Goal: Information Seeking & Learning: Learn about a topic

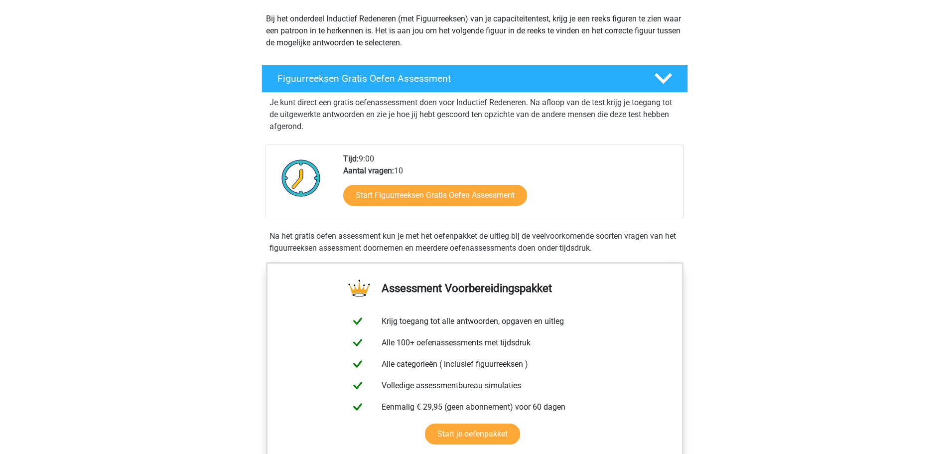
scroll to position [100, 0]
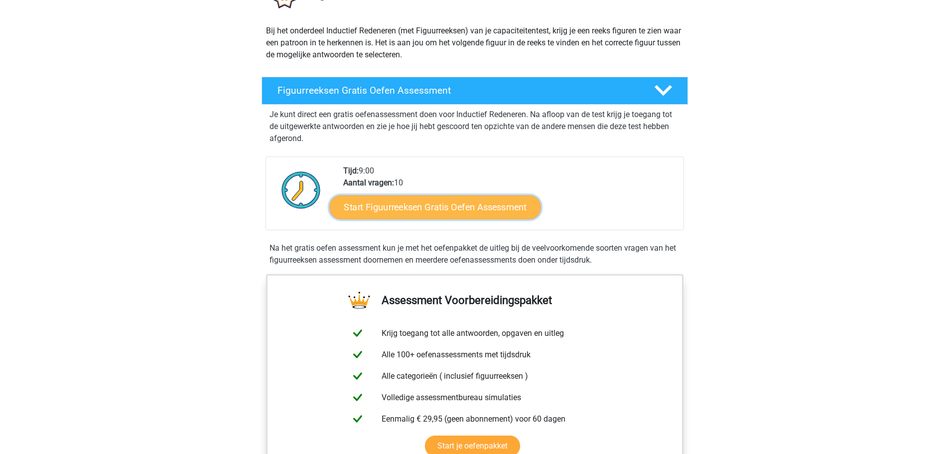
click at [443, 204] on link "Start Figuurreeksen Gratis Oefen Assessment" at bounding box center [434, 207] width 211 height 24
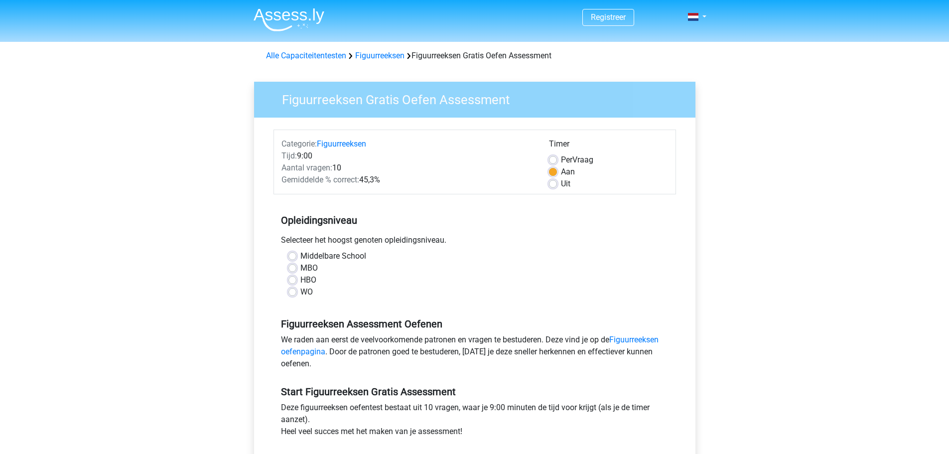
click at [300, 277] on label "HBO" at bounding box center [308, 280] width 16 height 12
click at [294, 277] on input "HBO" at bounding box center [292, 279] width 8 height 10
radio input "true"
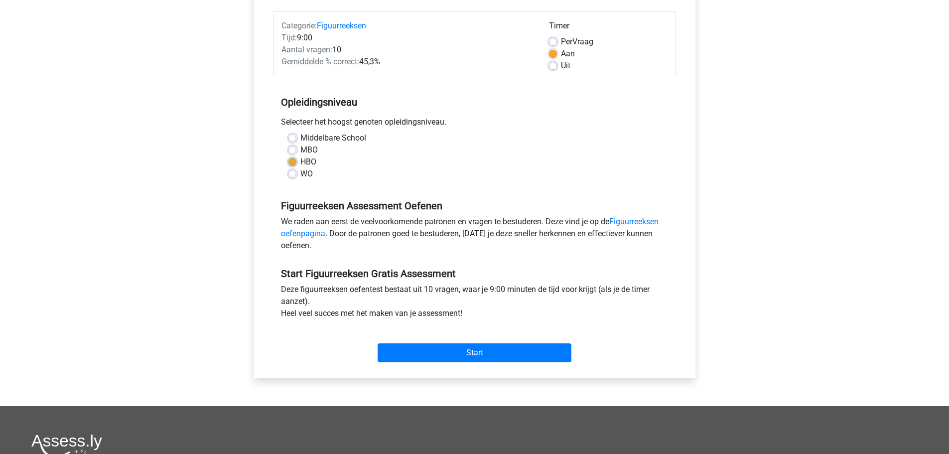
scroll to position [133, 0]
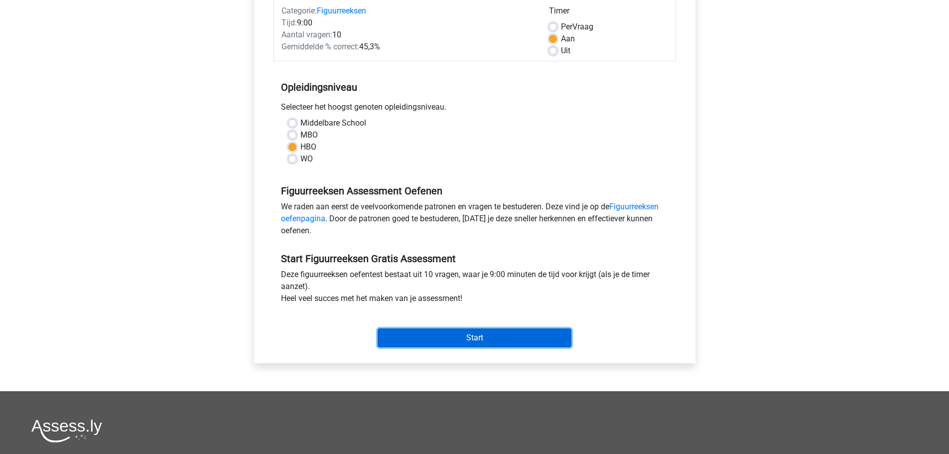
click at [477, 336] on input "Start" at bounding box center [475, 337] width 194 height 19
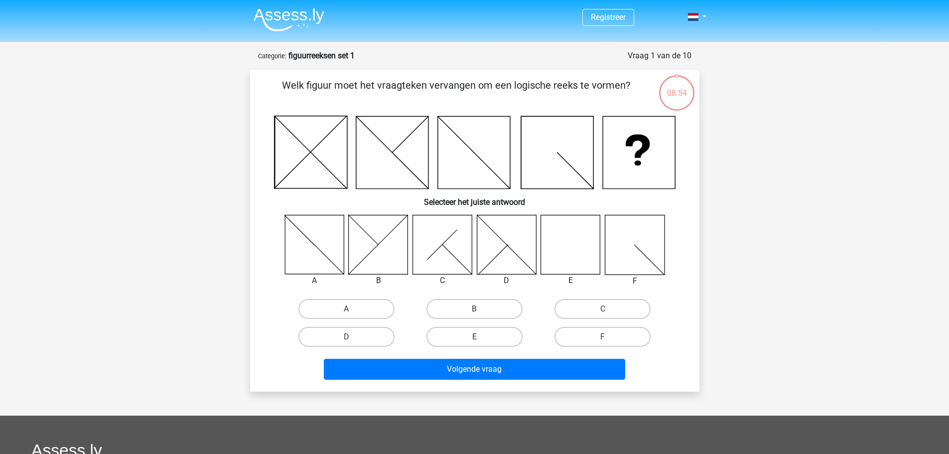
click at [566, 227] on icon at bounding box center [570, 244] width 59 height 59
click at [570, 242] on icon at bounding box center [570, 244] width 59 height 59
click at [485, 332] on label "E" at bounding box center [474, 337] width 96 height 20
click at [481, 337] on input "E" at bounding box center [477, 340] width 6 height 6
radio input "true"
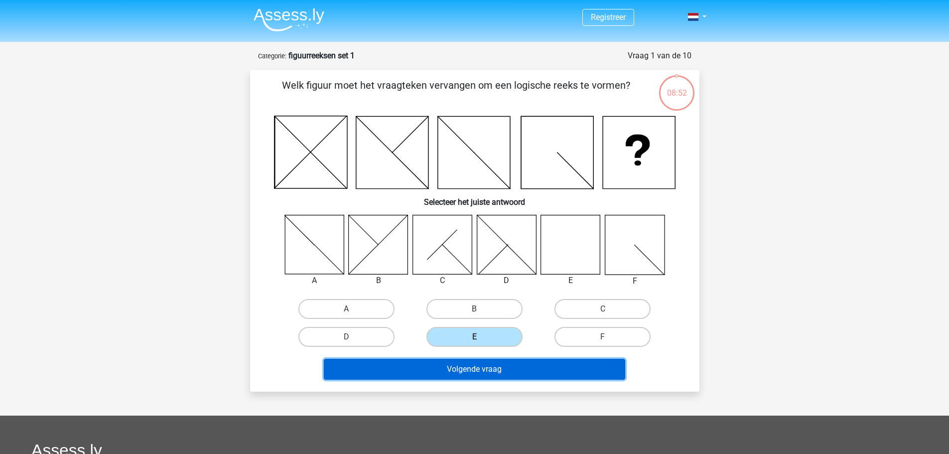
click at [492, 372] on button "Volgende vraag" at bounding box center [474, 369] width 301 height 21
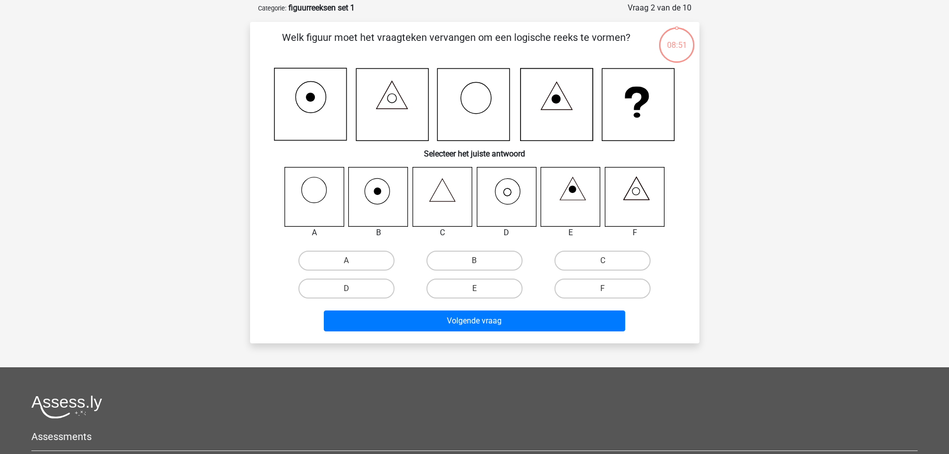
scroll to position [50, 0]
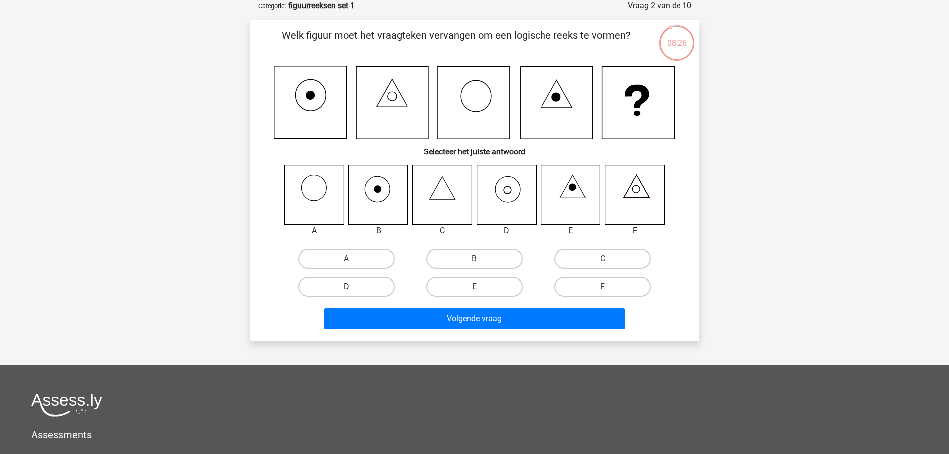
click at [365, 281] on label "D" at bounding box center [346, 286] width 96 height 20
click at [353, 286] on input "D" at bounding box center [349, 289] width 6 height 6
radio input "true"
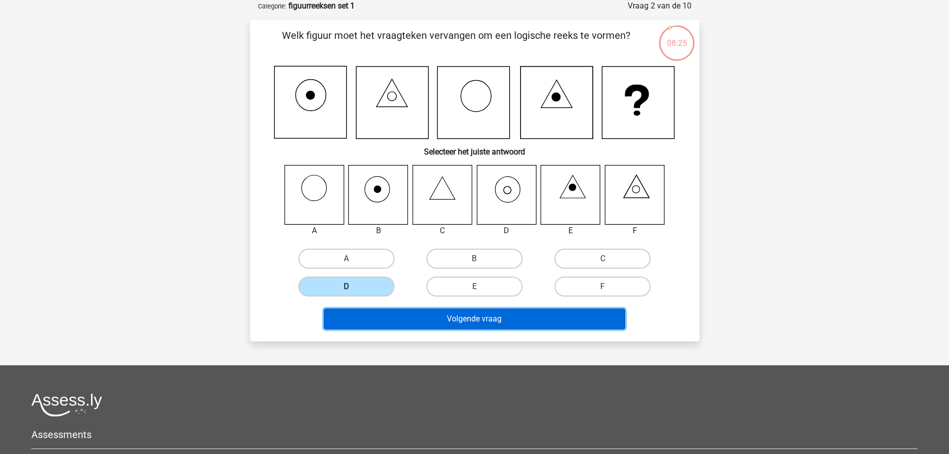
click at [458, 319] on button "Volgende vraag" at bounding box center [474, 318] width 301 height 21
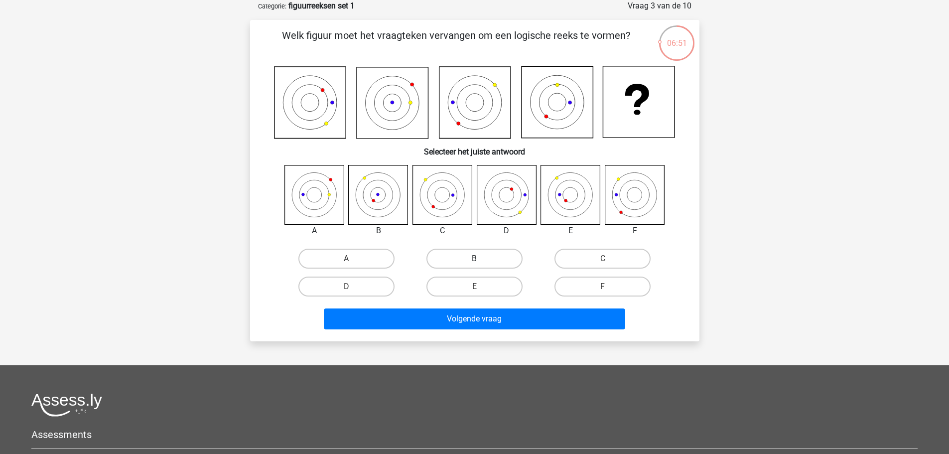
click at [470, 262] on label "B" at bounding box center [474, 259] width 96 height 20
click at [474, 262] on input "B" at bounding box center [477, 262] width 6 height 6
radio input "true"
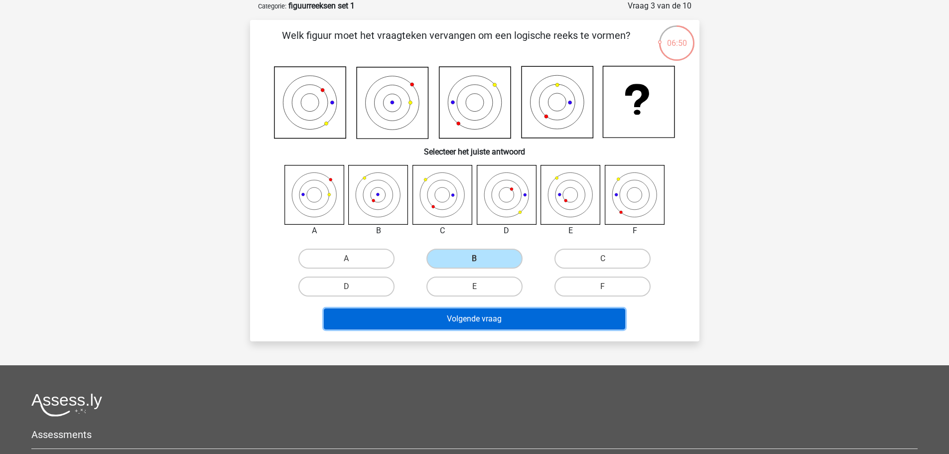
click at [489, 321] on button "Volgende vraag" at bounding box center [474, 318] width 301 height 21
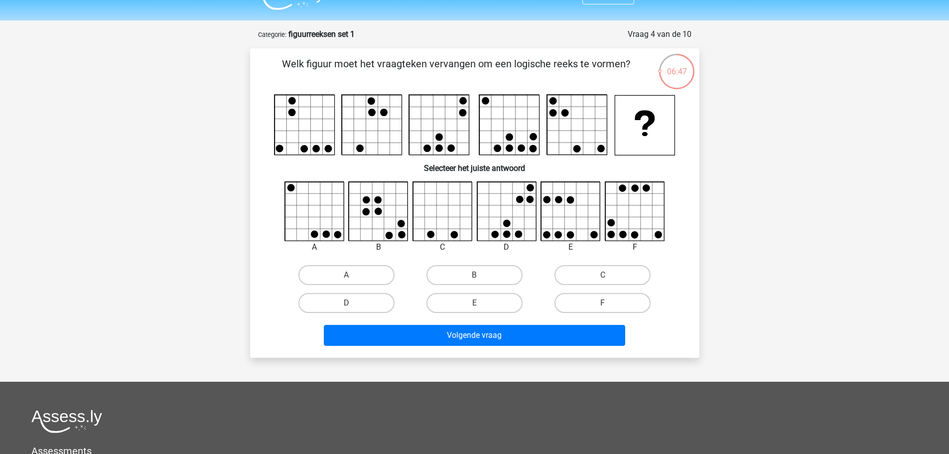
scroll to position [33, 0]
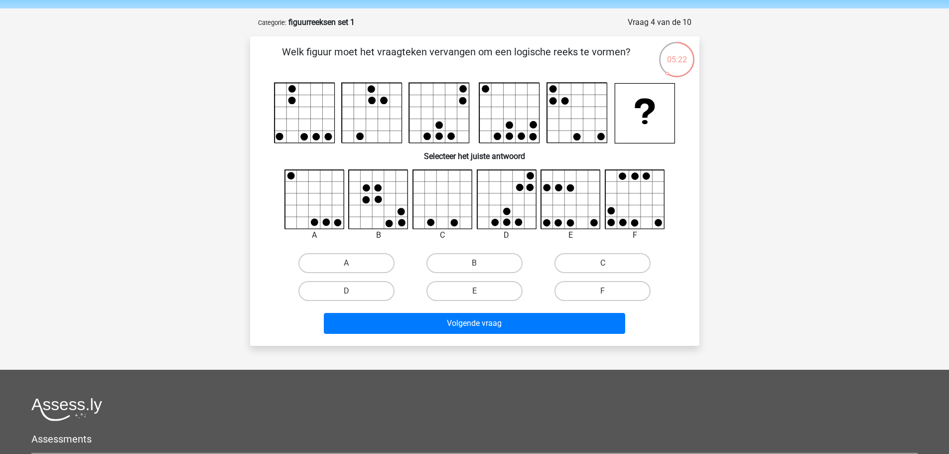
click at [604, 292] on input "F" at bounding box center [606, 294] width 6 height 6
radio input "true"
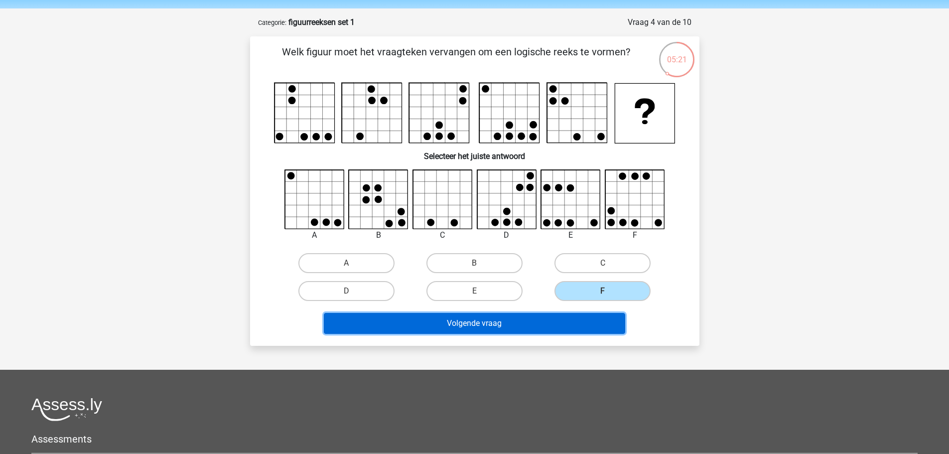
click at [513, 329] on button "Volgende vraag" at bounding box center [474, 323] width 301 height 21
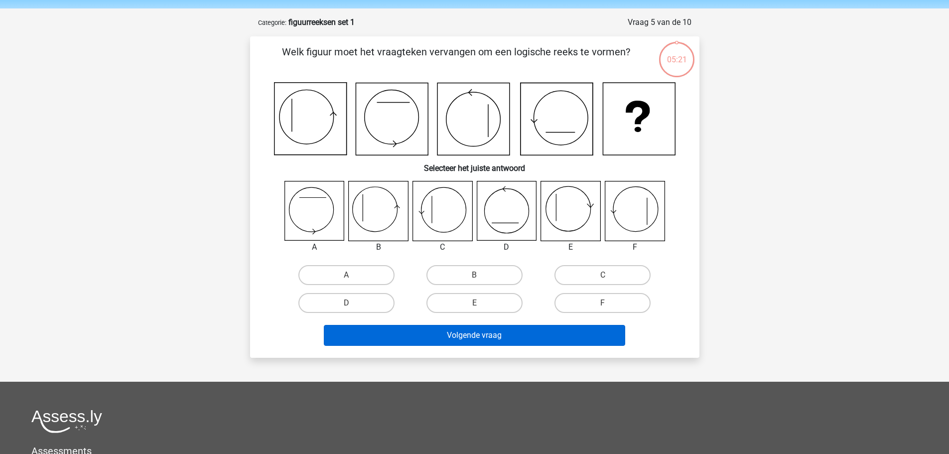
scroll to position [50, 0]
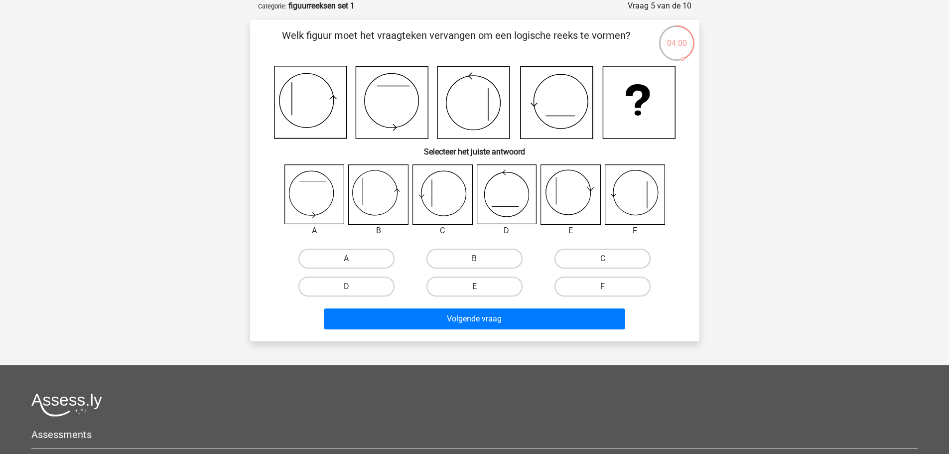
click at [488, 285] on label "E" at bounding box center [474, 286] width 96 height 20
click at [481, 286] on input "E" at bounding box center [477, 289] width 6 height 6
radio input "true"
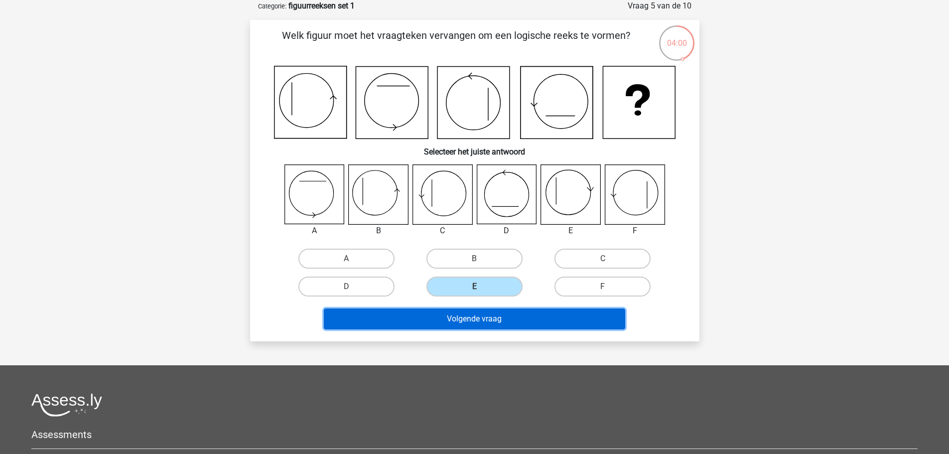
click at [504, 316] on button "Volgende vraag" at bounding box center [474, 318] width 301 height 21
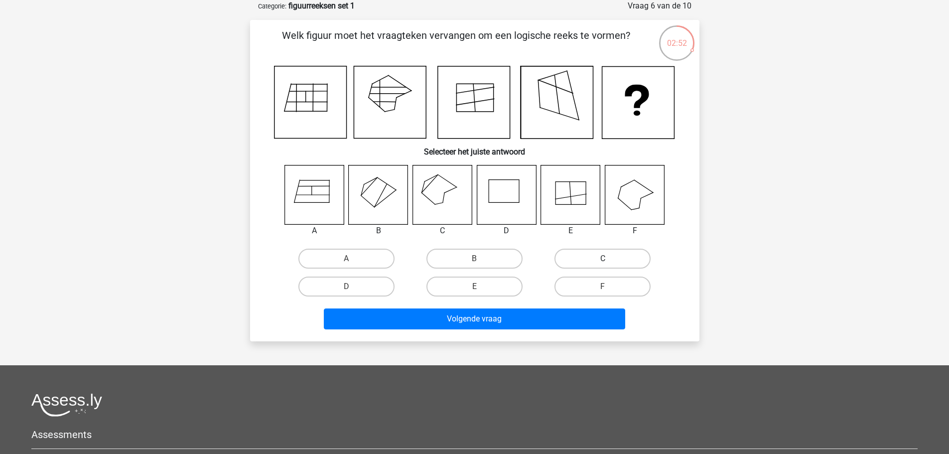
click at [576, 258] on label "C" at bounding box center [602, 259] width 96 height 20
click at [603, 259] on input "C" at bounding box center [606, 262] width 6 height 6
radio input "true"
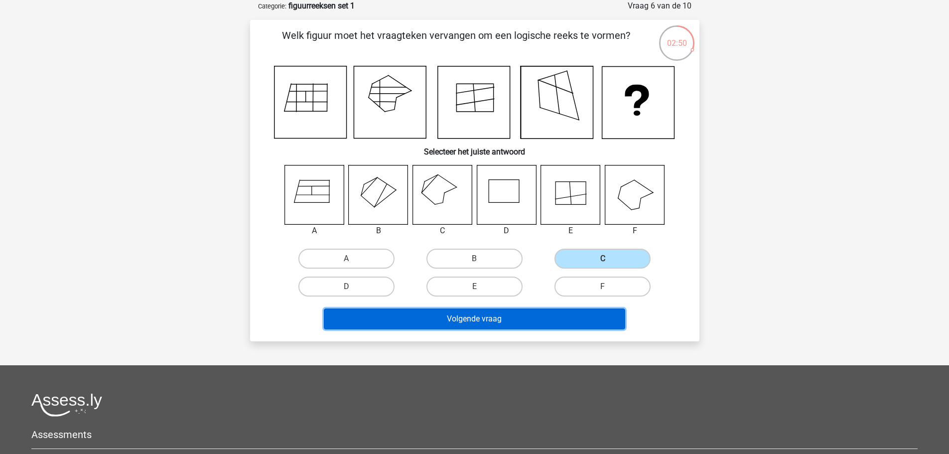
click at [531, 315] on button "Volgende vraag" at bounding box center [474, 318] width 301 height 21
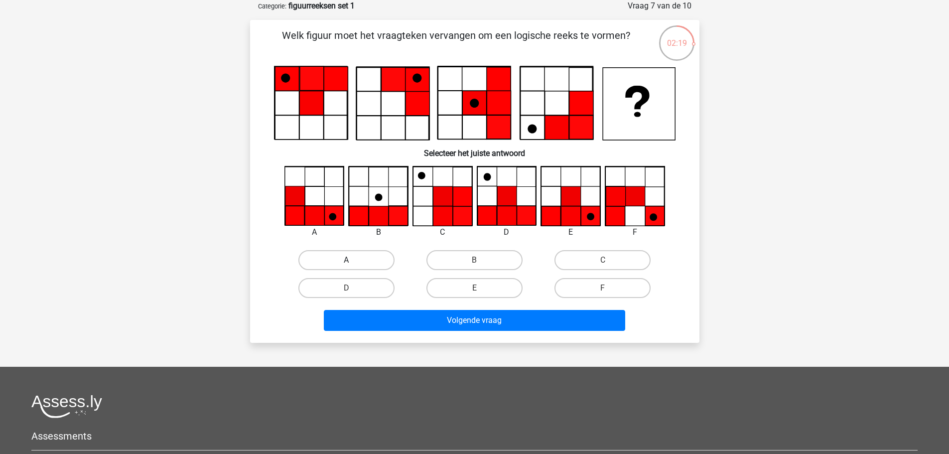
click at [371, 258] on label "A" at bounding box center [346, 260] width 96 height 20
click at [353, 260] on input "A" at bounding box center [349, 263] width 6 height 6
radio input "true"
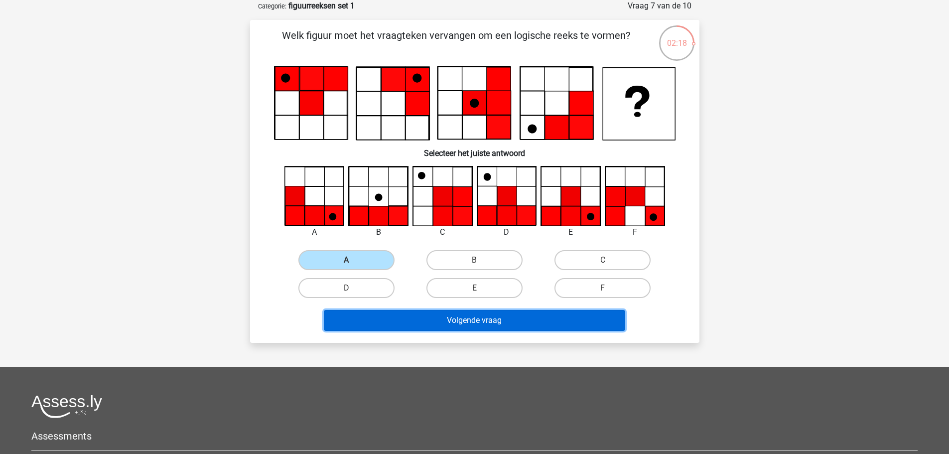
click at [450, 320] on button "Volgende vraag" at bounding box center [474, 320] width 301 height 21
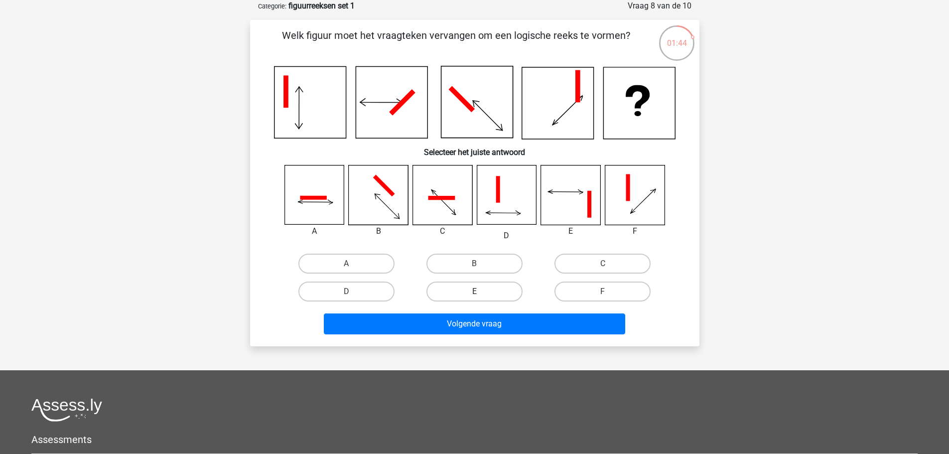
click at [483, 262] on label "B" at bounding box center [474, 264] width 96 height 20
click at [481, 264] on input "B" at bounding box center [477, 267] width 6 height 6
radio input "true"
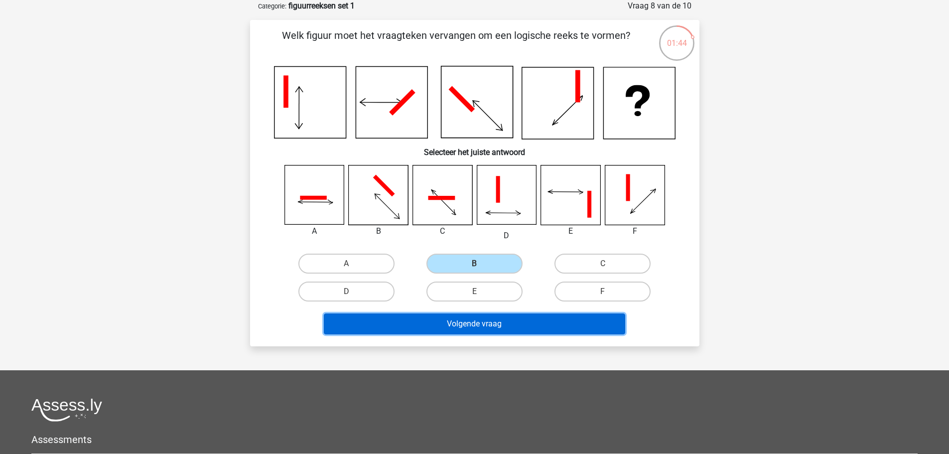
click at [500, 323] on button "Volgende vraag" at bounding box center [474, 323] width 301 height 21
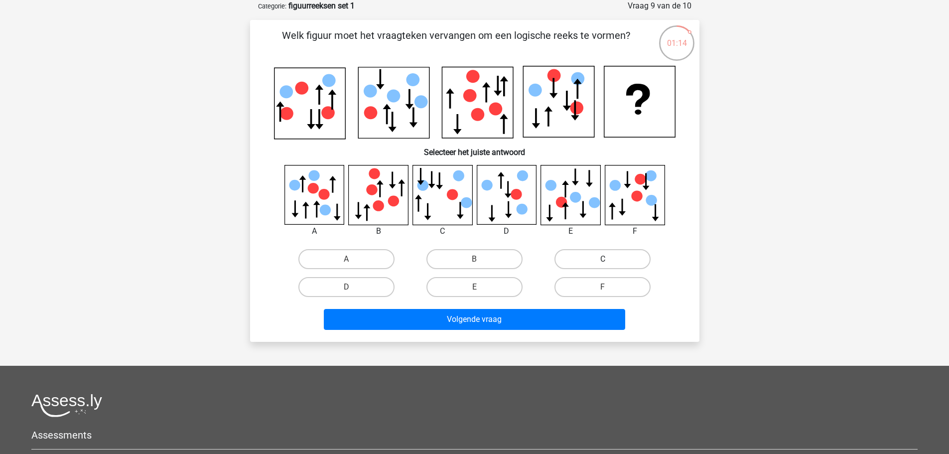
click at [600, 260] on label "C" at bounding box center [602, 259] width 96 height 20
click at [603, 260] on input "C" at bounding box center [606, 262] width 6 height 6
radio input "true"
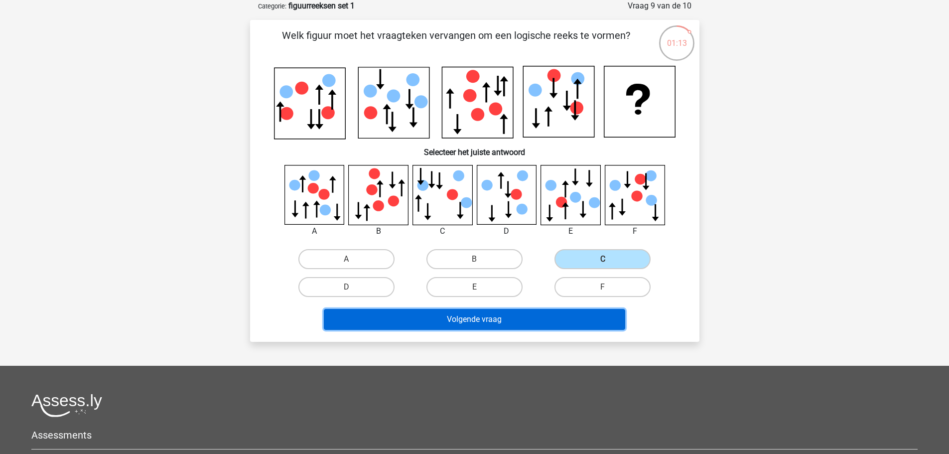
click at [562, 320] on button "Volgende vraag" at bounding box center [474, 319] width 301 height 21
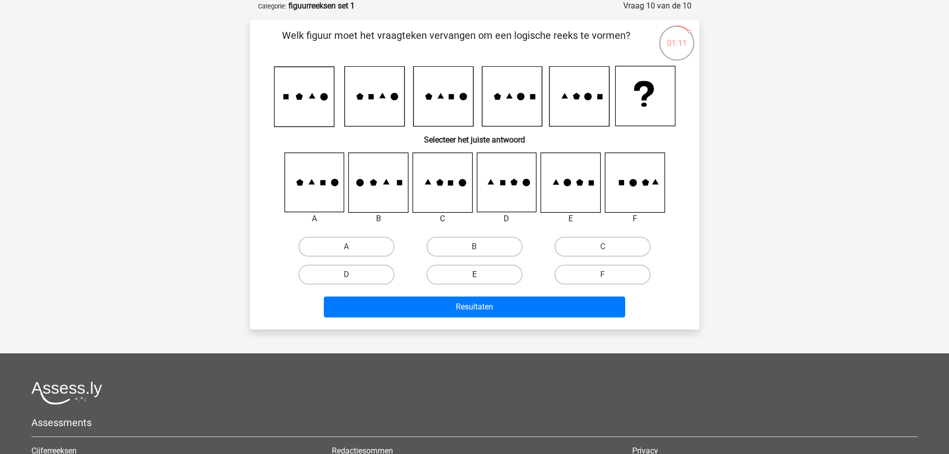
click at [491, 272] on label "E" at bounding box center [474, 275] width 96 height 20
click at [481, 274] on input "E" at bounding box center [477, 277] width 6 height 6
radio input "true"
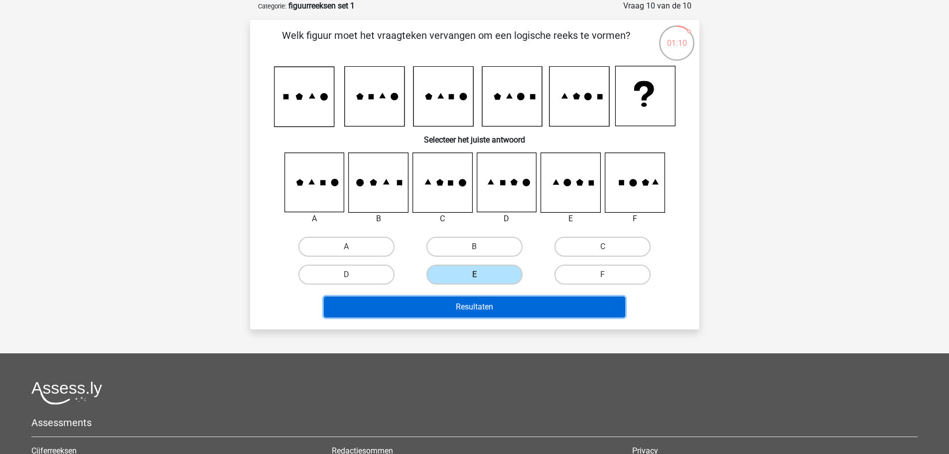
click at [500, 306] on button "Resultaten" at bounding box center [474, 306] width 301 height 21
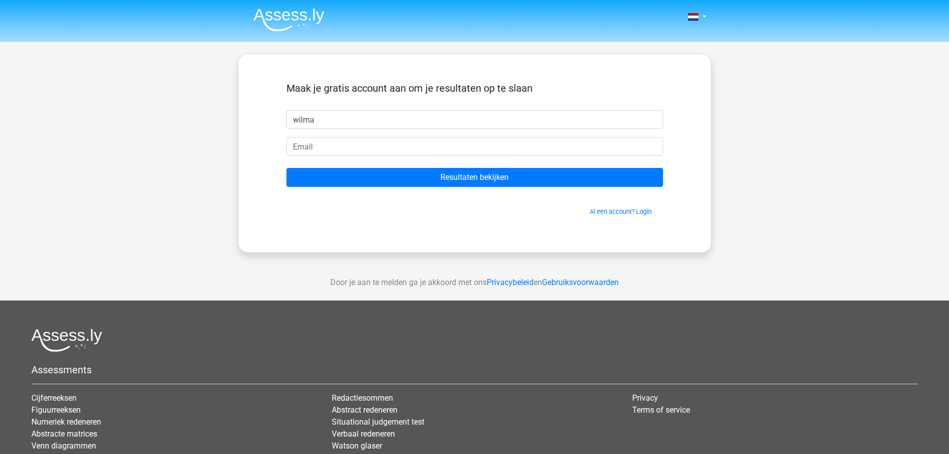
type input "wilma"
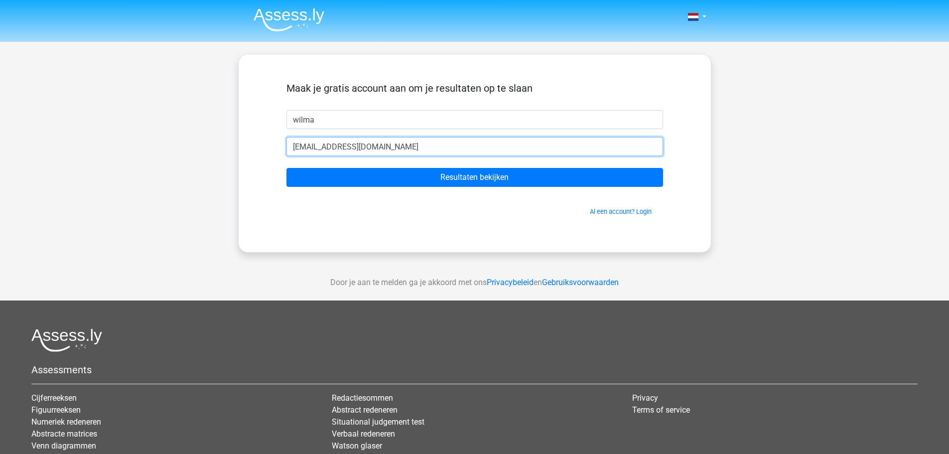
type input "wilmawwesselink@hotmail.com"
click at [286, 168] on input "Resultaten bekijken" at bounding box center [474, 177] width 377 height 19
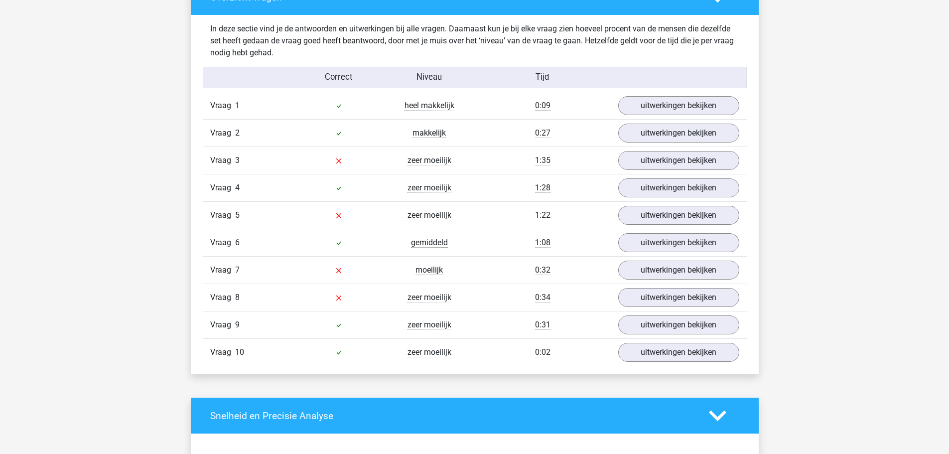
scroll to position [764, 0]
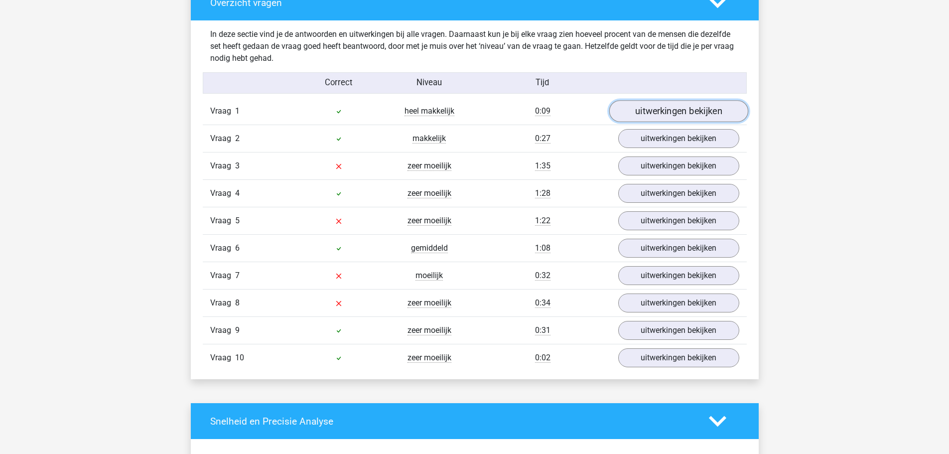
click at [650, 116] on link "uitwerkingen bekijken" at bounding box center [678, 112] width 139 height 22
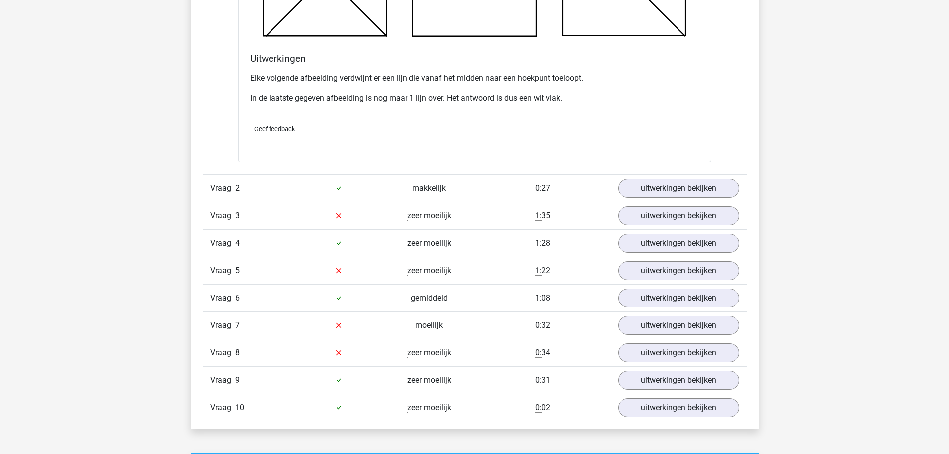
scroll to position [1295, 0]
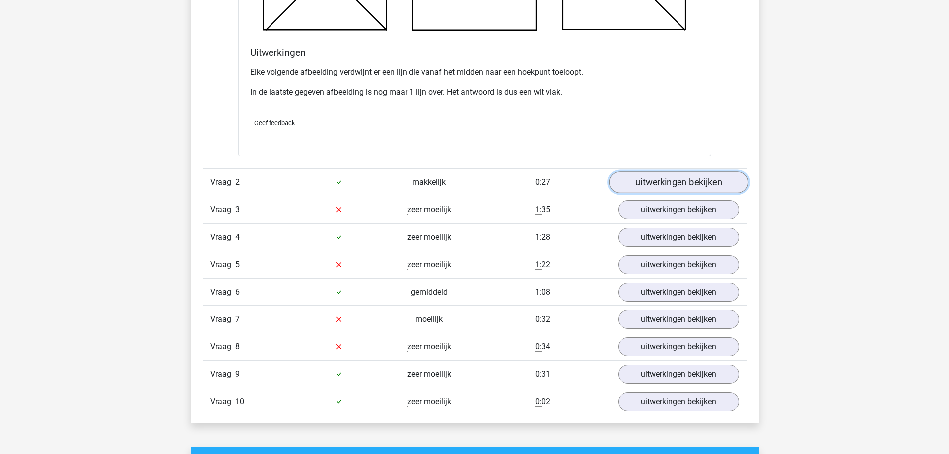
click at [670, 179] on link "uitwerkingen bekijken" at bounding box center [678, 182] width 139 height 22
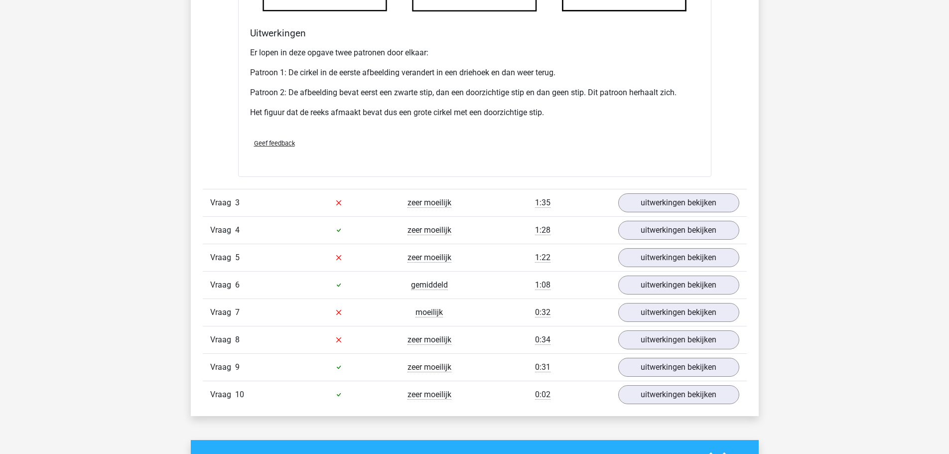
scroll to position [1926, 0]
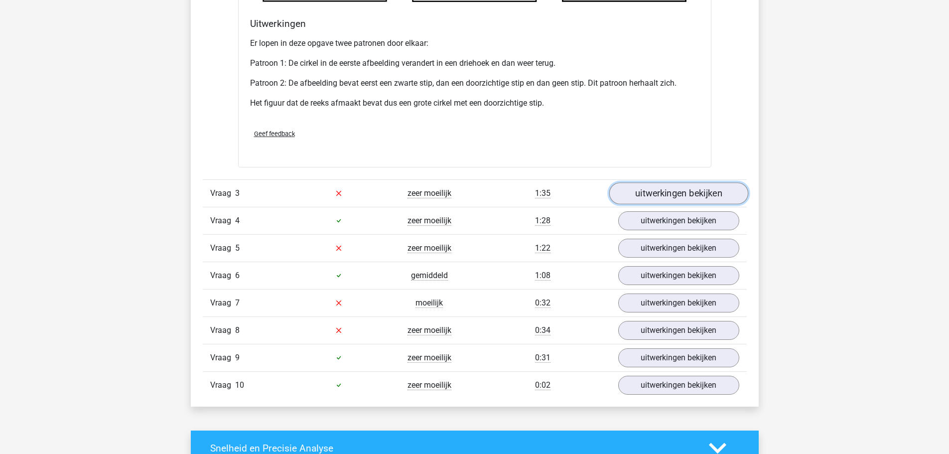
click at [658, 192] on link "uitwerkingen bekijken" at bounding box center [678, 193] width 139 height 22
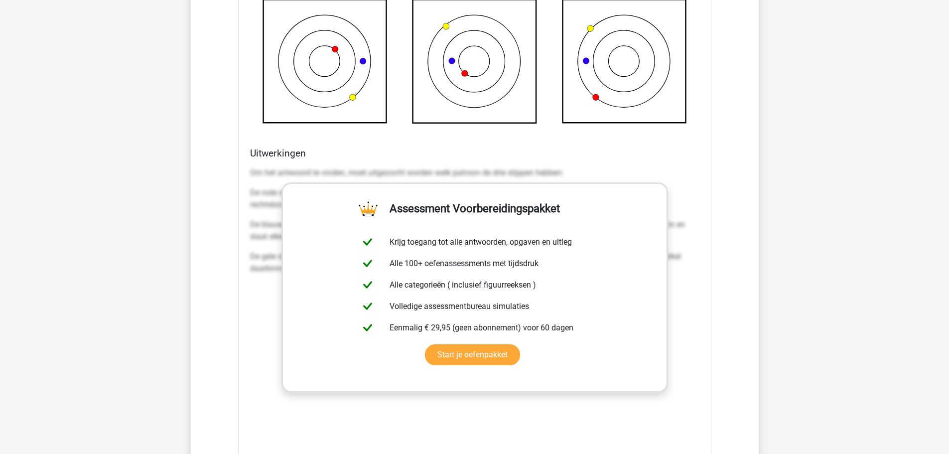
scroll to position [2457, 0]
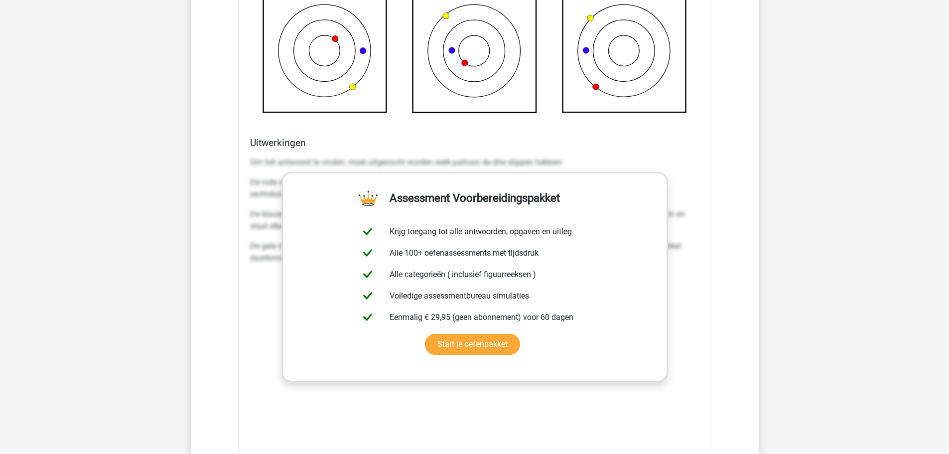
click at [602, 153] on div "Om het antwoord te vinden, moet uitgezocht worden welk patroon de drie stippen …" at bounding box center [474, 214] width 449 height 124
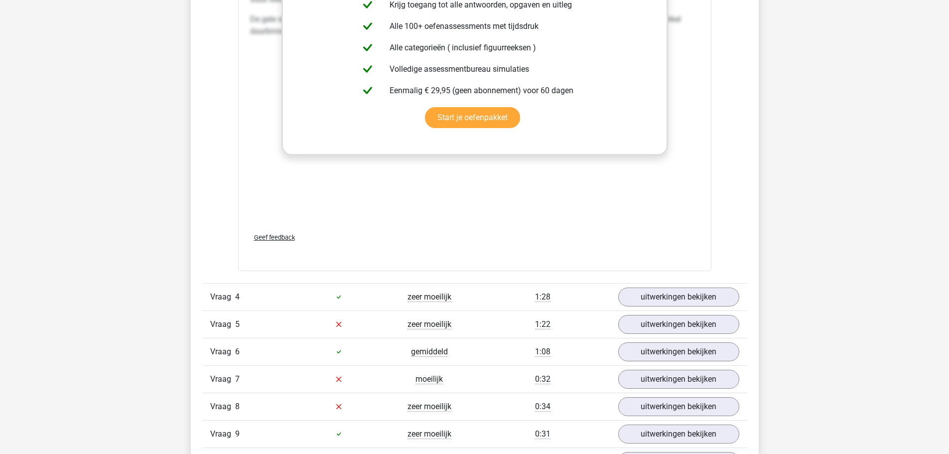
scroll to position [2756, 0]
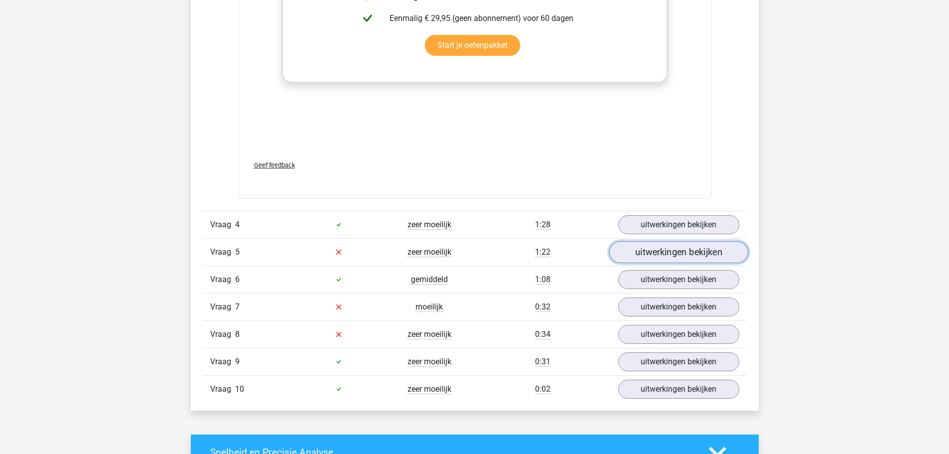
click at [655, 248] on link "uitwerkingen bekijken" at bounding box center [678, 252] width 139 height 22
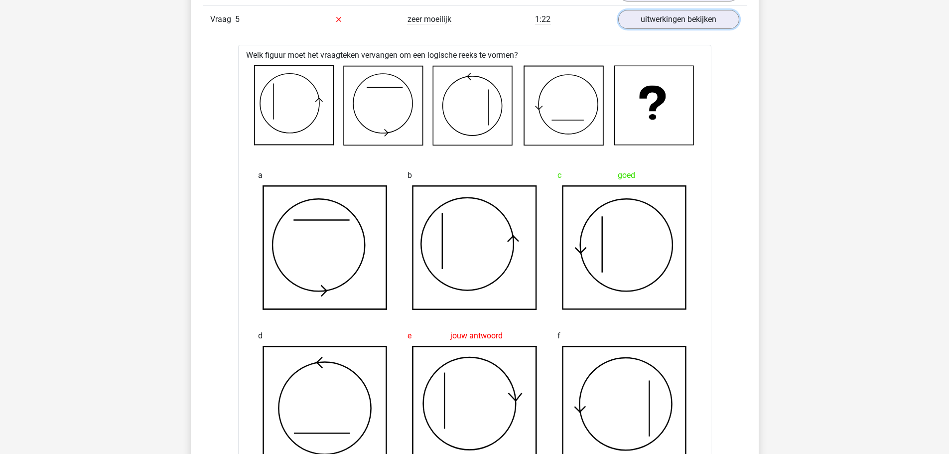
scroll to position [2956, 0]
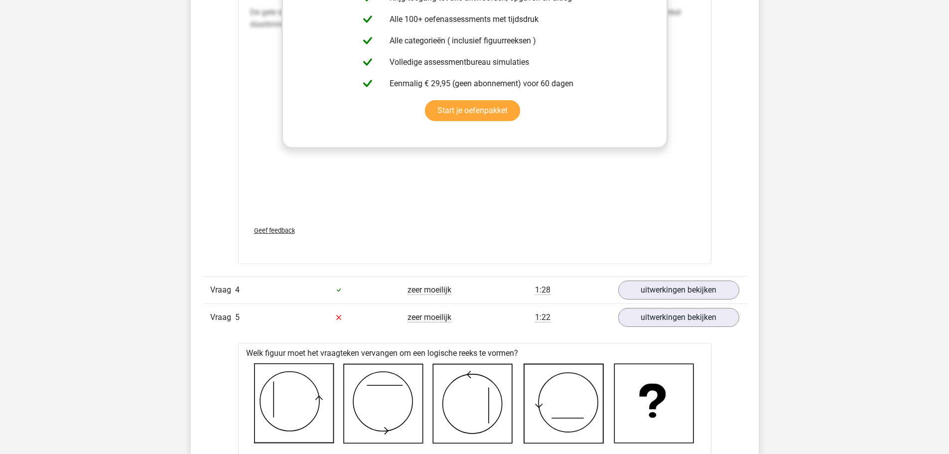
scroll to position [2690, 0]
click at [680, 286] on link "uitwerkingen bekijken" at bounding box center [678, 291] width 139 height 22
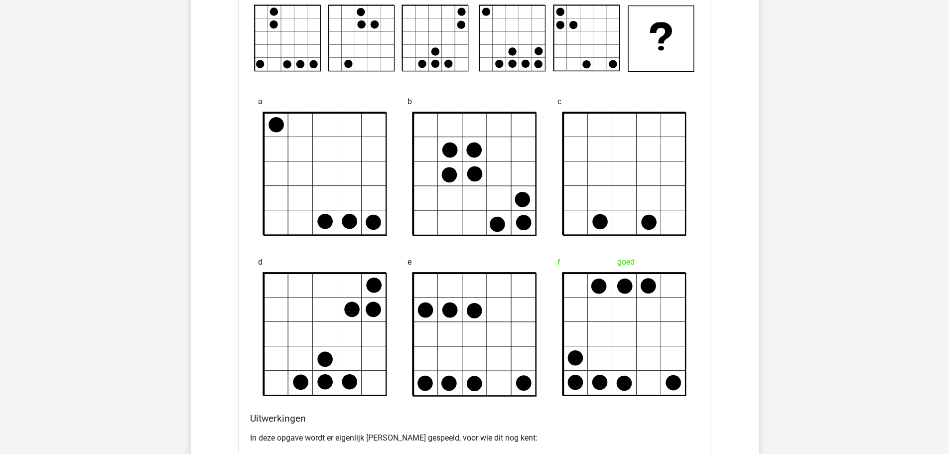
scroll to position [2989, 0]
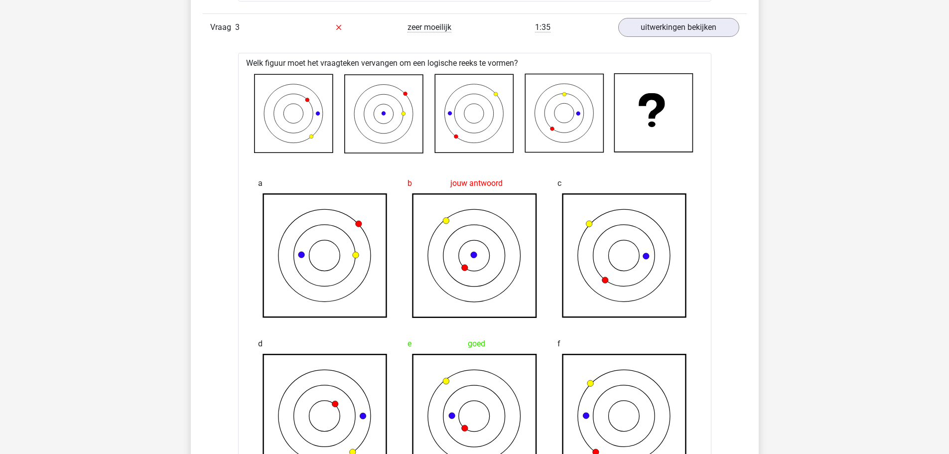
scroll to position [2126, 0]
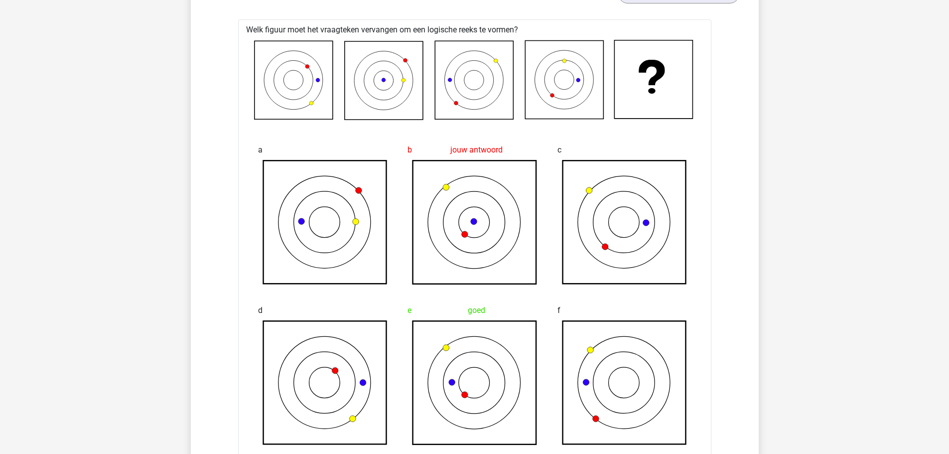
drag, startPoint x: 875, startPoint y: 42, endPoint x: 856, endPoint y: 95, distance: 55.6
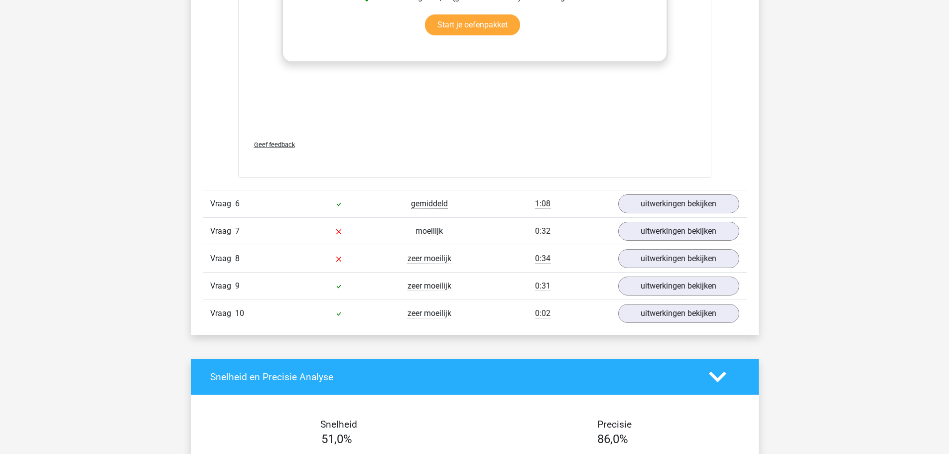
scroll to position [4373, 0]
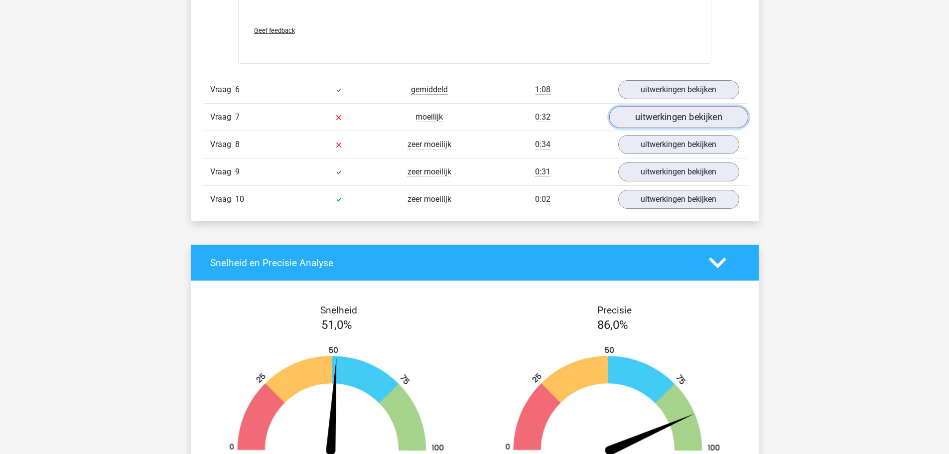
click at [670, 118] on link "uitwerkingen bekijken" at bounding box center [678, 117] width 139 height 22
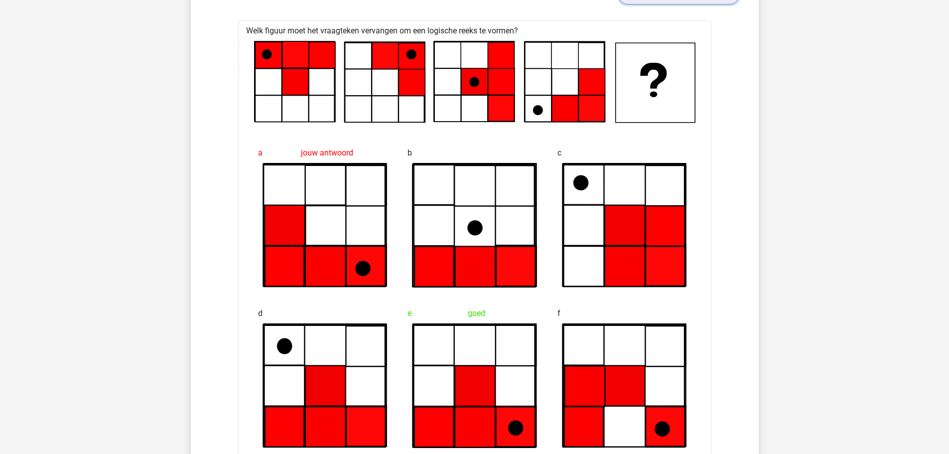
scroll to position [4506, 0]
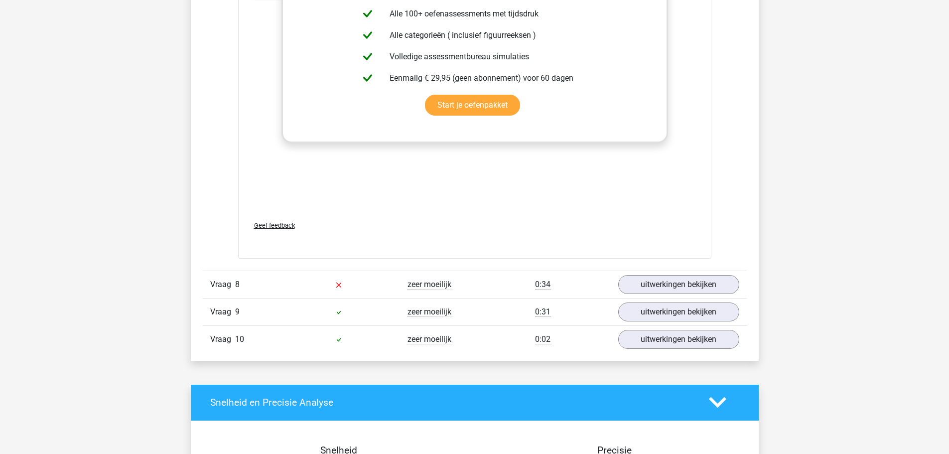
scroll to position [5170, 0]
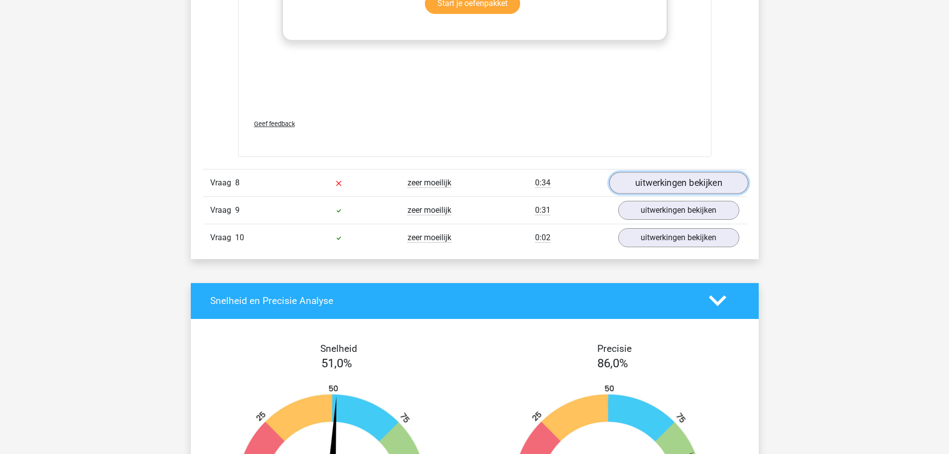
click at [699, 180] on link "uitwerkingen bekijken" at bounding box center [678, 183] width 139 height 22
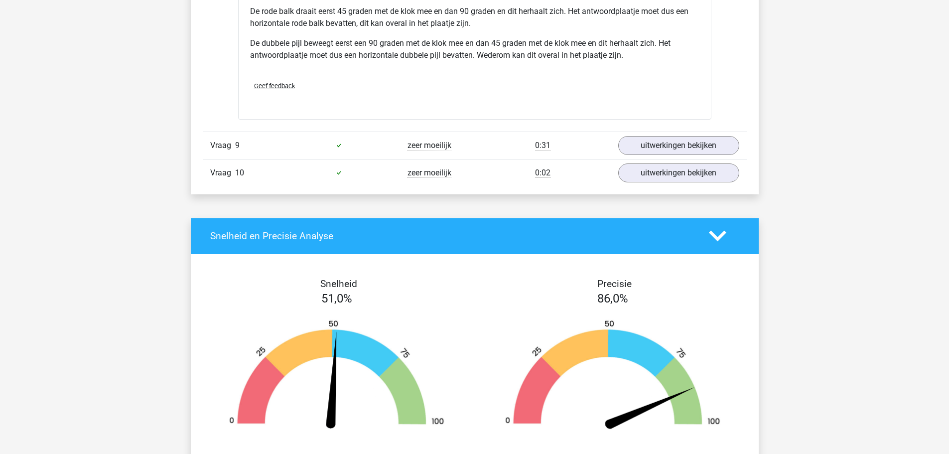
scroll to position [5868, 0]
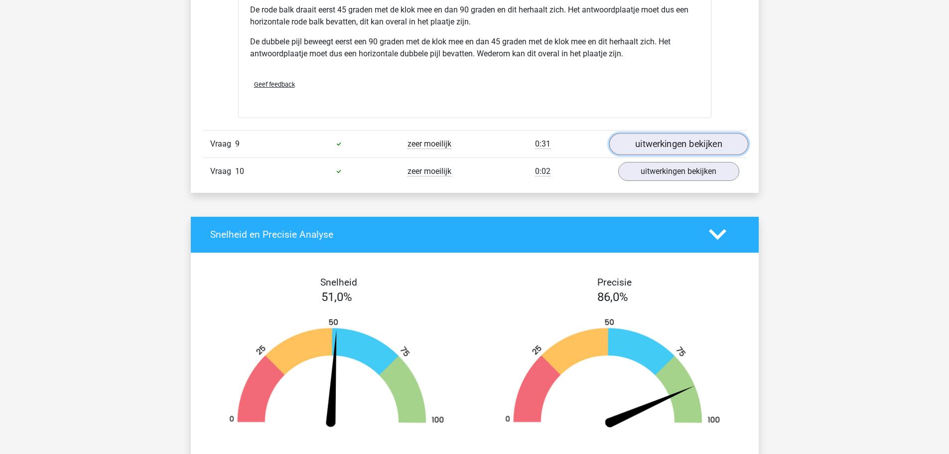
click at [673, 139] on link "uitwerkingen bekijken" at bounding box center [678, 144] width 139 height 22
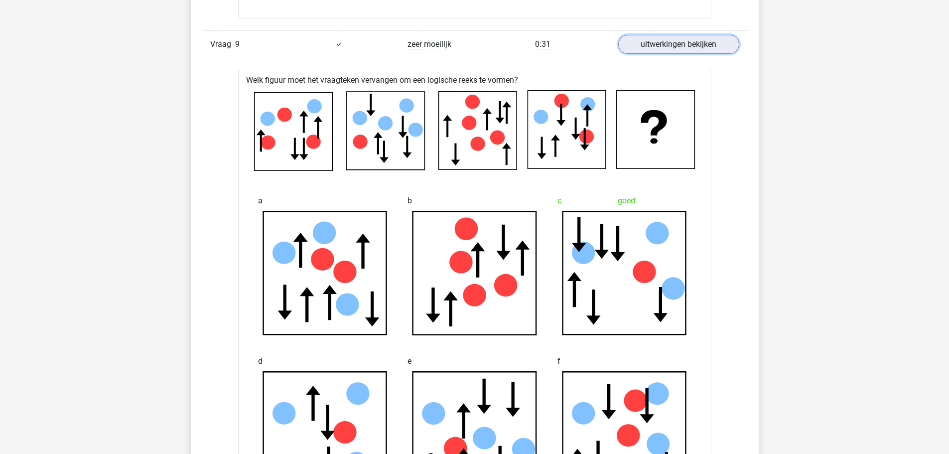
scroll to position [6001, 0]
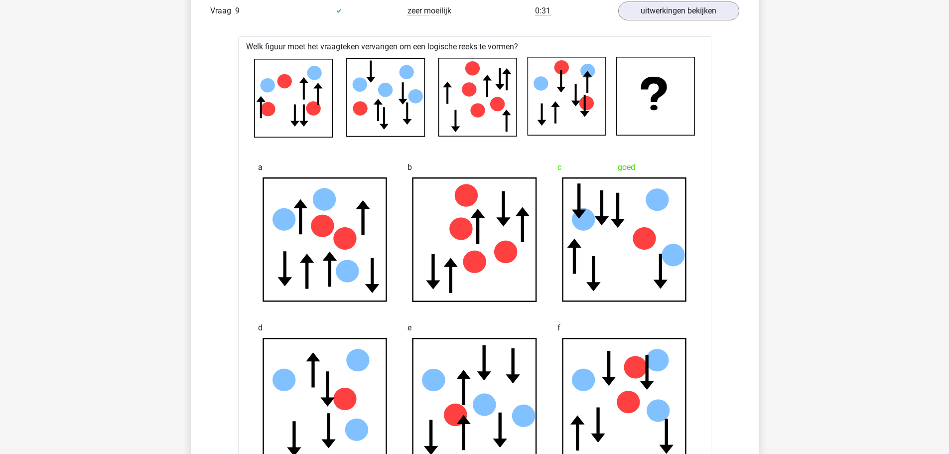
drag, startPoint x: 815, startPoint y: 173, endPoint x: 796, endPoint y: 181, distance: 21.0
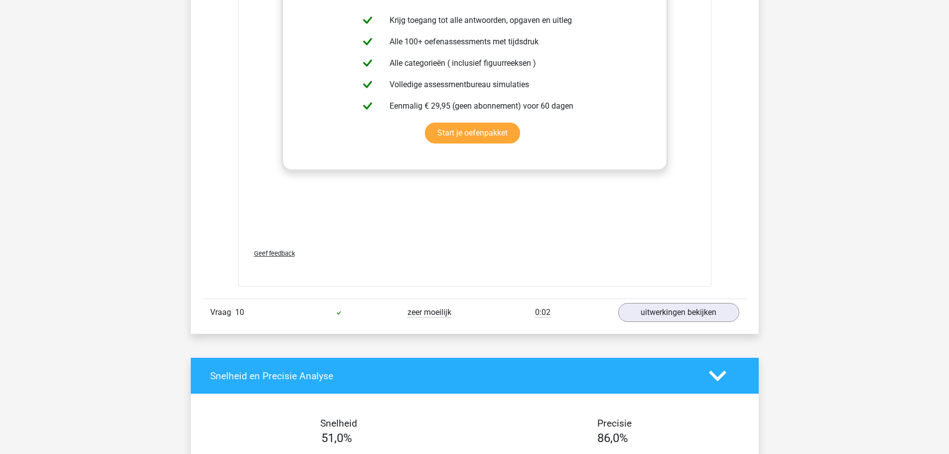
scroll to position [6665, 0]
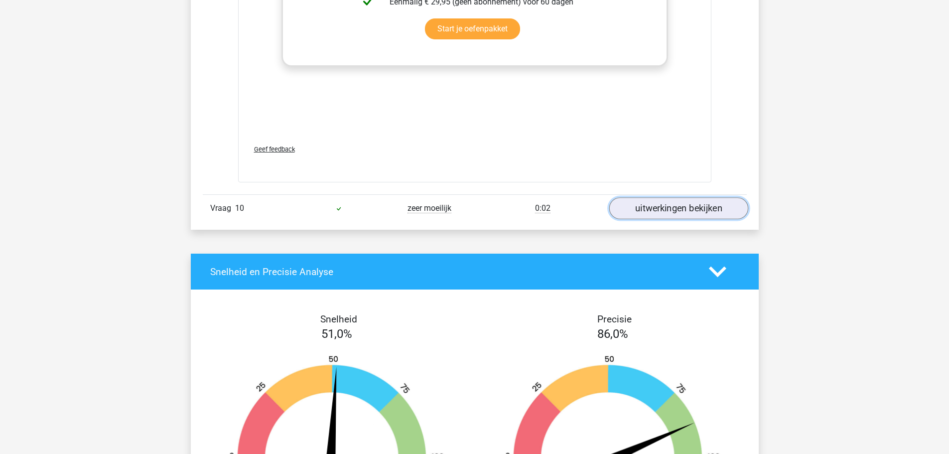
click at [692, 207] on link "uitwerkingen bekijken" at bounding box center [678, 208] width 139 height 22
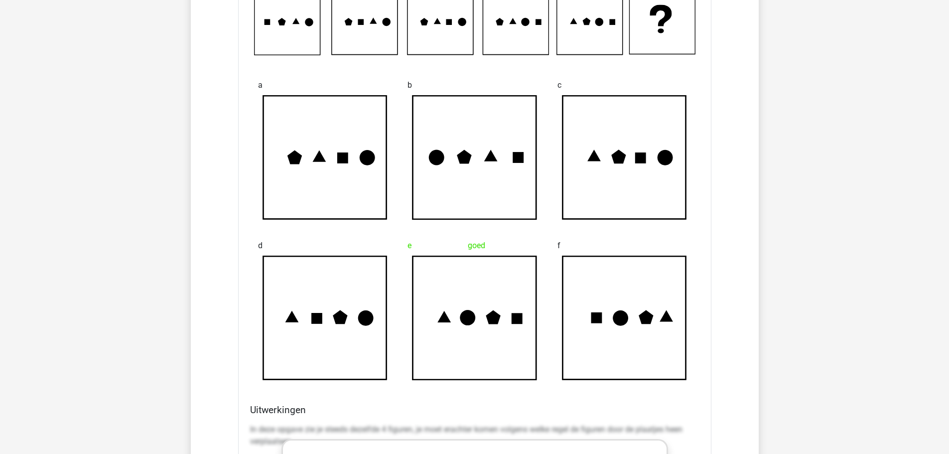
scroll to position [6897, 0]
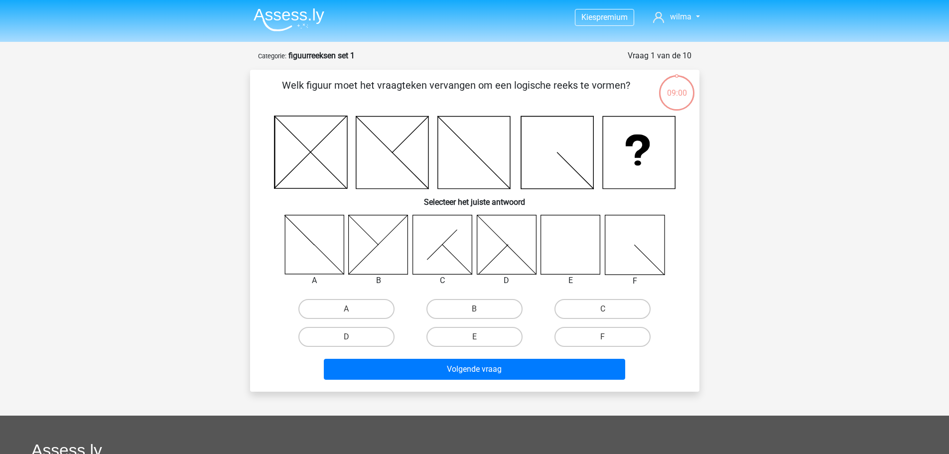
scroll to position [50, 0]
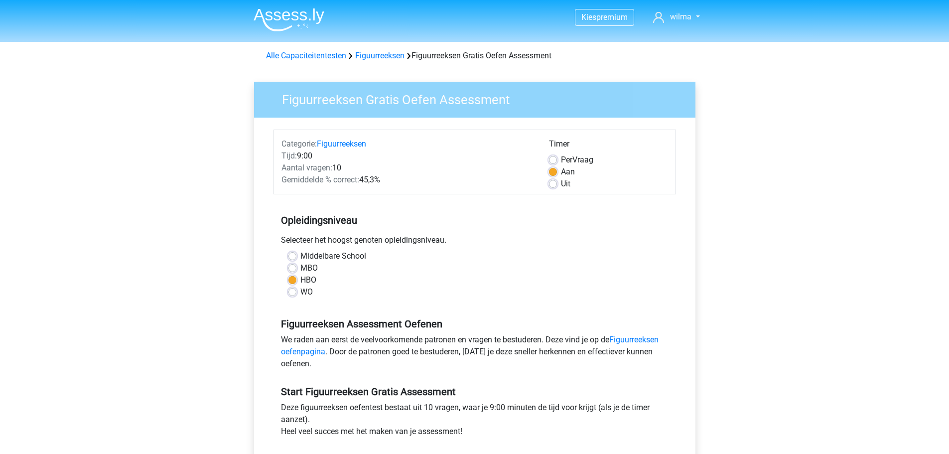
scroll to position [133, 0]
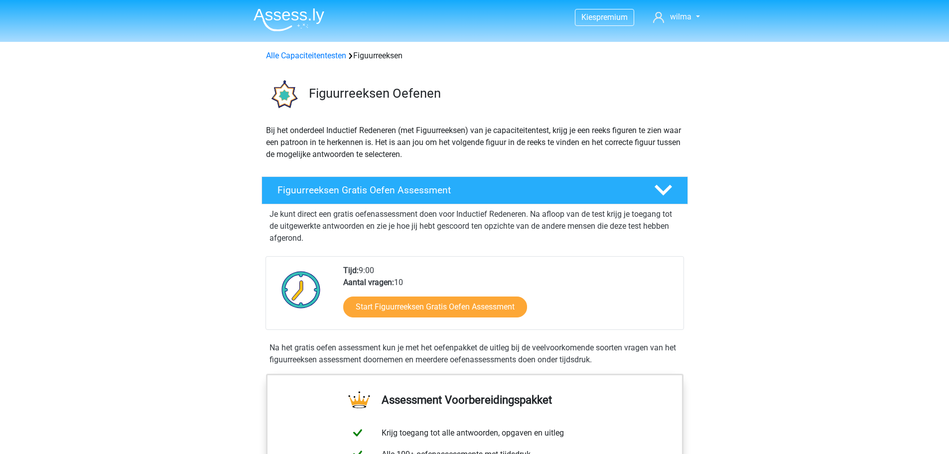
scroll to position [100, 0]
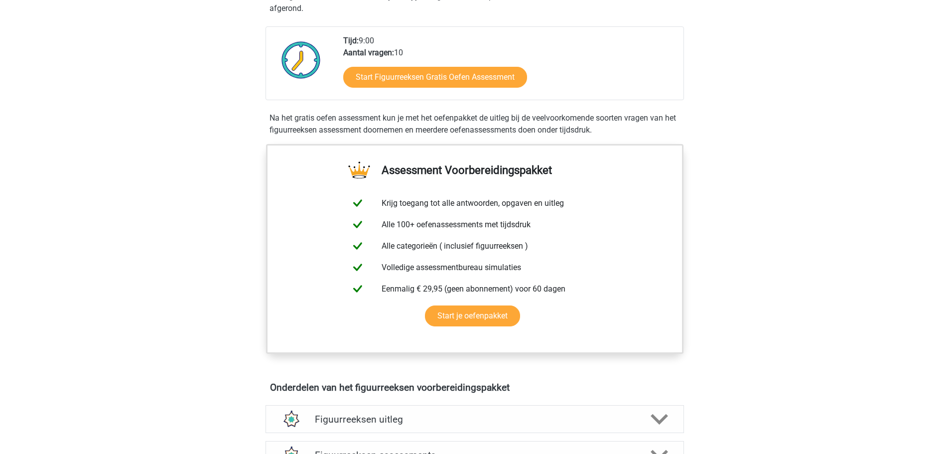
scroll to position [266, 0]
